Goal: Transaction & Acquisition: Download file/media

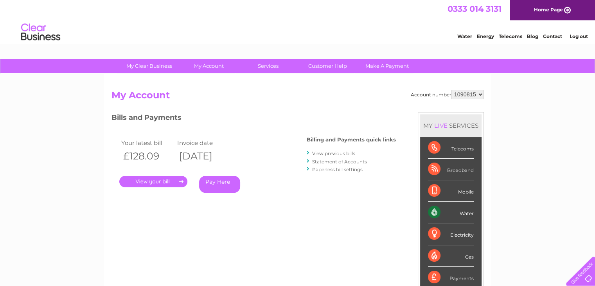
click at [157, 180] on link "." at bounding box center [153, 181] width 68 height 11
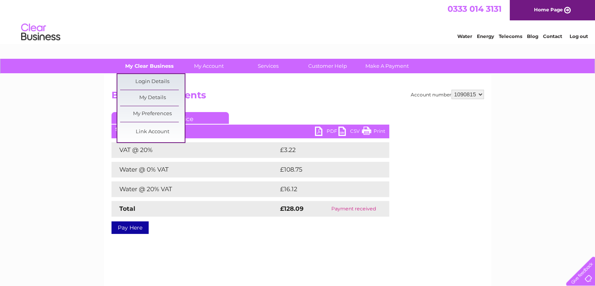
click at [147, 66] on link "My Clear Business" at bounding box center [149, 66] width 65 height 14
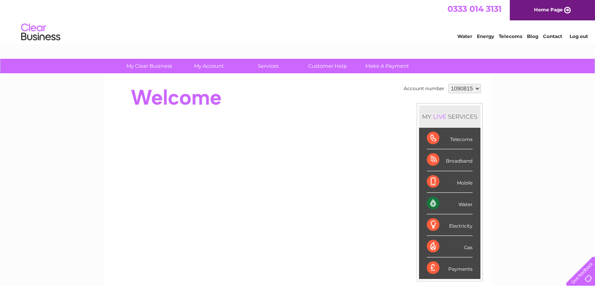
click at [282, 96] on div at bounding box center [254, 97] width 285 height 31
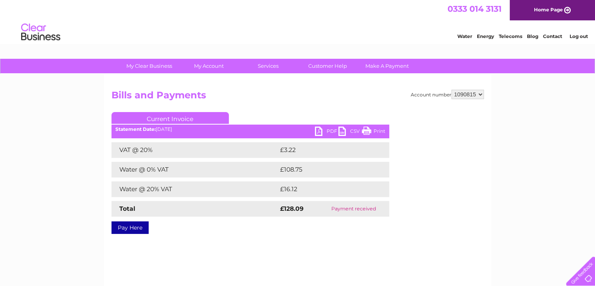
scroll to position [147, 0]
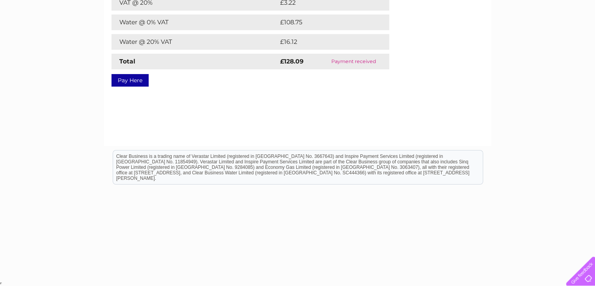
click at [594, 6] on div "My Clear Business Login Details My Details My Preferences Link Account My Accou…" at bounding box center [297, 96] width 595 height 368
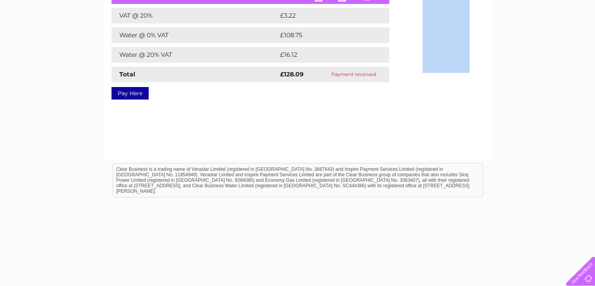
drag, startPoint x: 594, startPoint y: 6, endPoint x: 600, endPoint y: 5, distance: 5.9
click at [595, 5] on html "My Clear Business Login Details My Details My Preferences Link Account My Accou…" at bounding box center [297, 82] width 595 height 433
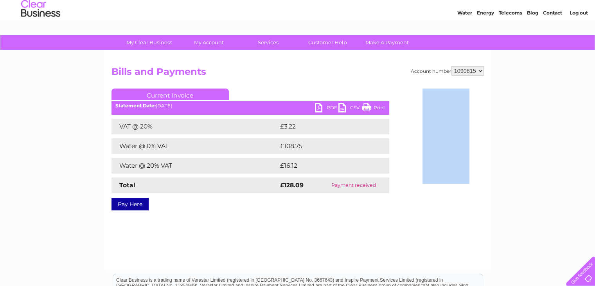
scroll to position [9, 0]
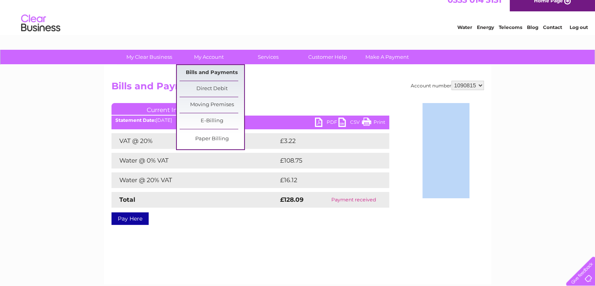
click at [220, 72] on link "Bills and Payments" at bounding box center [212, 73] width 65 height 16
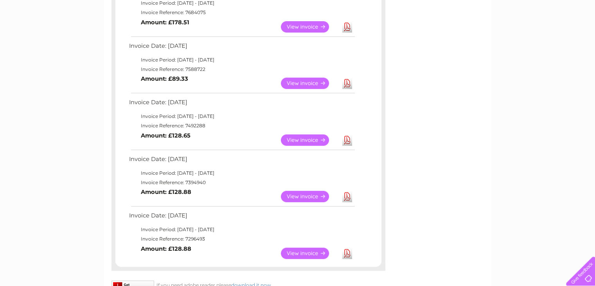
scroll to position [317, 0]
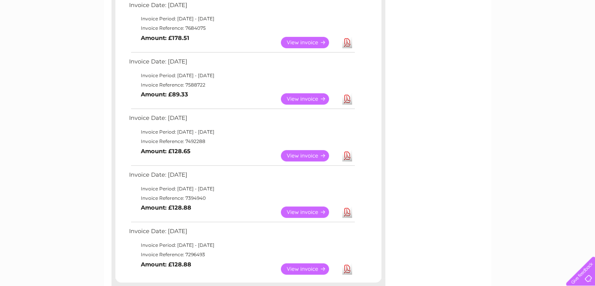
click at [301, 268] on link "View" at bounding box center [310, 268] width 58 height 11
click at [305, 263] on link "View" at bounding box center [310, 268] width 58 height 11
click at [313, 266] on link "View" at bounding box center [310, 268] width 58 height 11
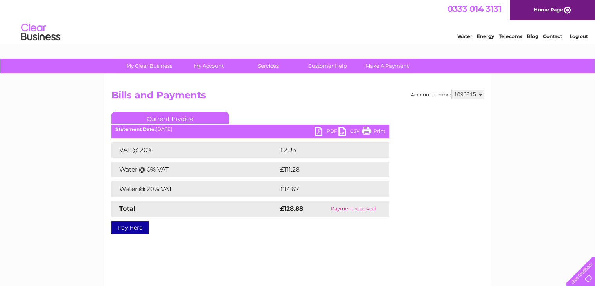
click at [319, 130] on link "PDF" at bounding box center [326, 131] width 23 height 11
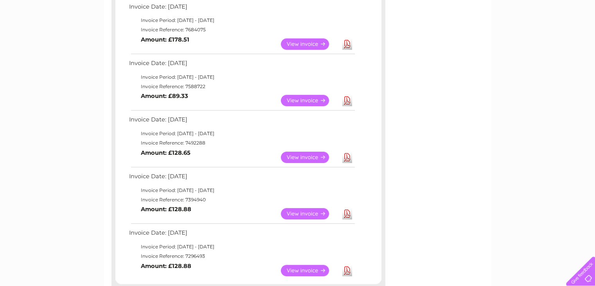
click at [292, 212] on link "View" at bounding box center [310, 213] width 58 height 11
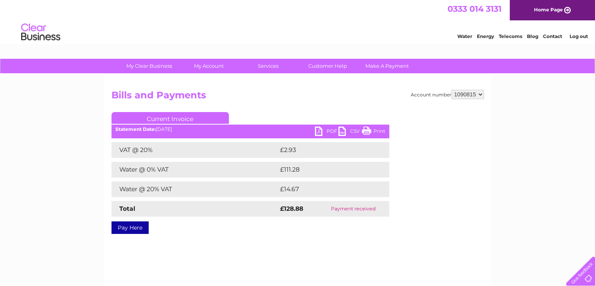
click at [321, 130] on link "PDF" at bounding box center [326, 131] width 23 height 11
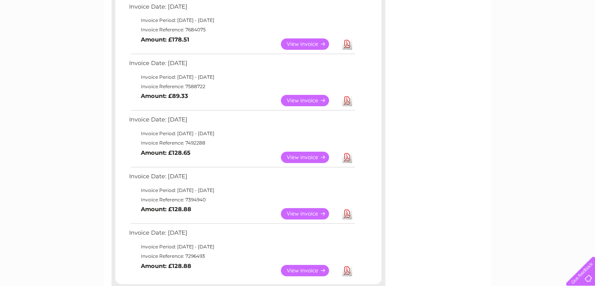
click at [302, 156] on link "View" at bounding box center [310, 156] width 58 height 11
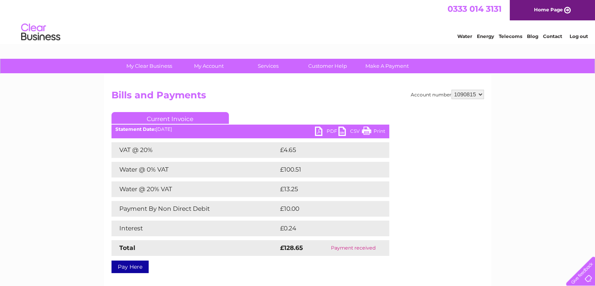
click at [319, 132] on link "PDF" at bounding box center [326, 131] width 23 height 11
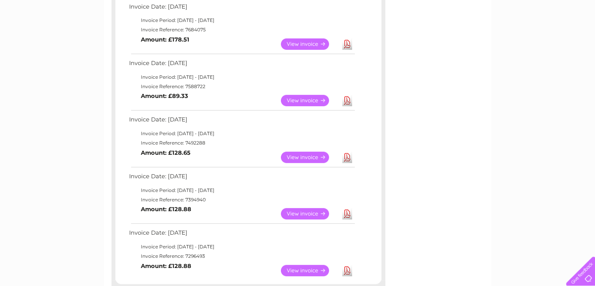
click at [303, 44] on link "View" at bounding box center [310, 43] width 58 height 11
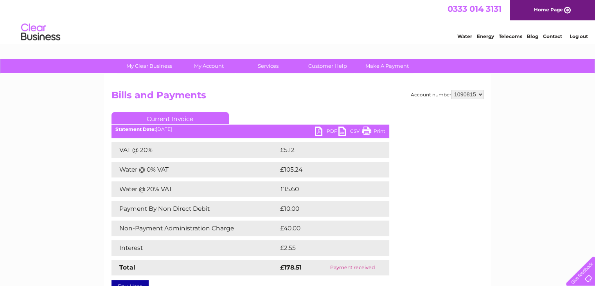
click at [316, 131] on link "PDF" at bounding box center [326, 131] width 23 height 11
click at [319, 130] on link "PDF" at bounding box center [326, 131] width 23 height 11
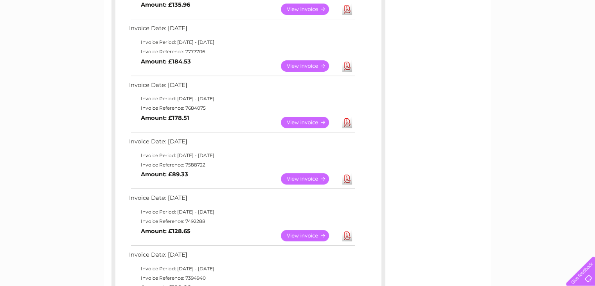
scroll to position [216, 0]
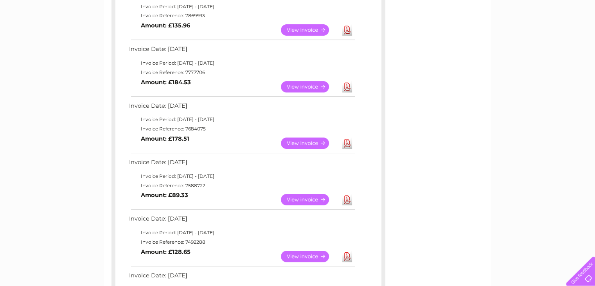
click at [309, 83] on link "View" at bounding box center [310, 86] width 58 height 11
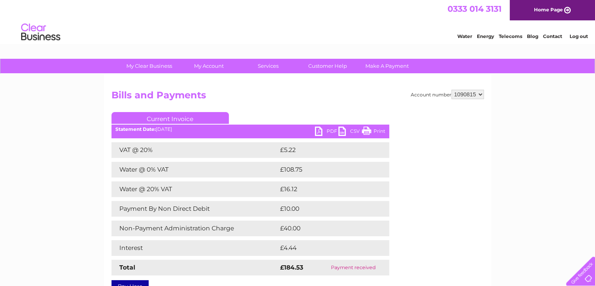
click at [319, 128] on link "PDF" at bounding box center [326, 131] width 23 height 11
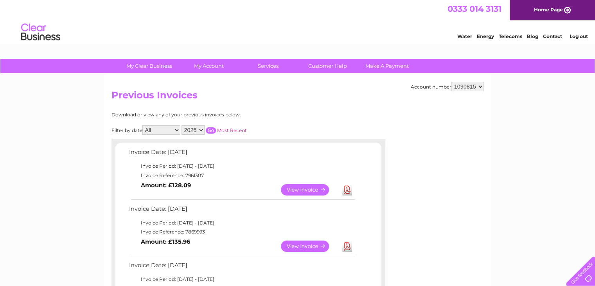
click at [299, 246] on link "View" at bounding box center [310, 245] width 58 height 11
